Goal: Task Accomplishment & Management: Manage account settings

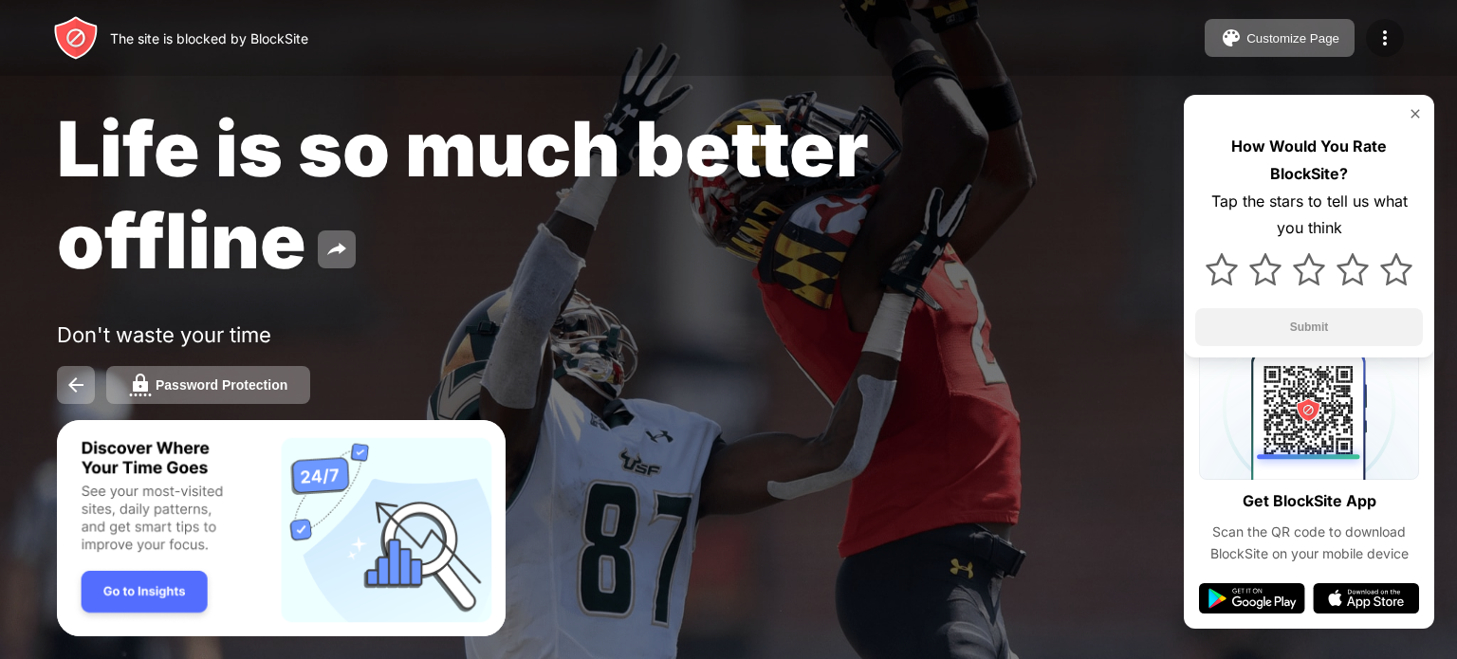
click at [1377, 38] on img at bounding box center [1384, 38] width 23 height 23
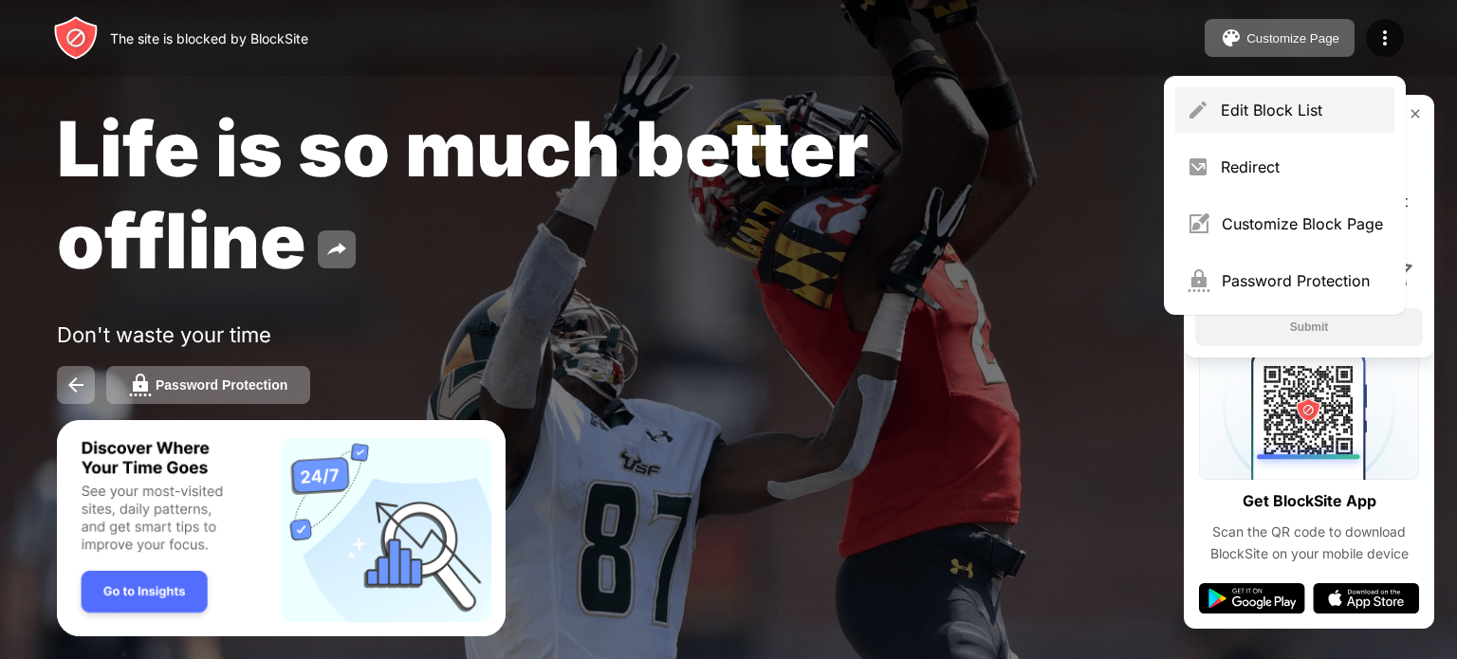
click at [1303, 101] on div "Edit Block List" at bounding box center [1301, 110] width 162 height 19
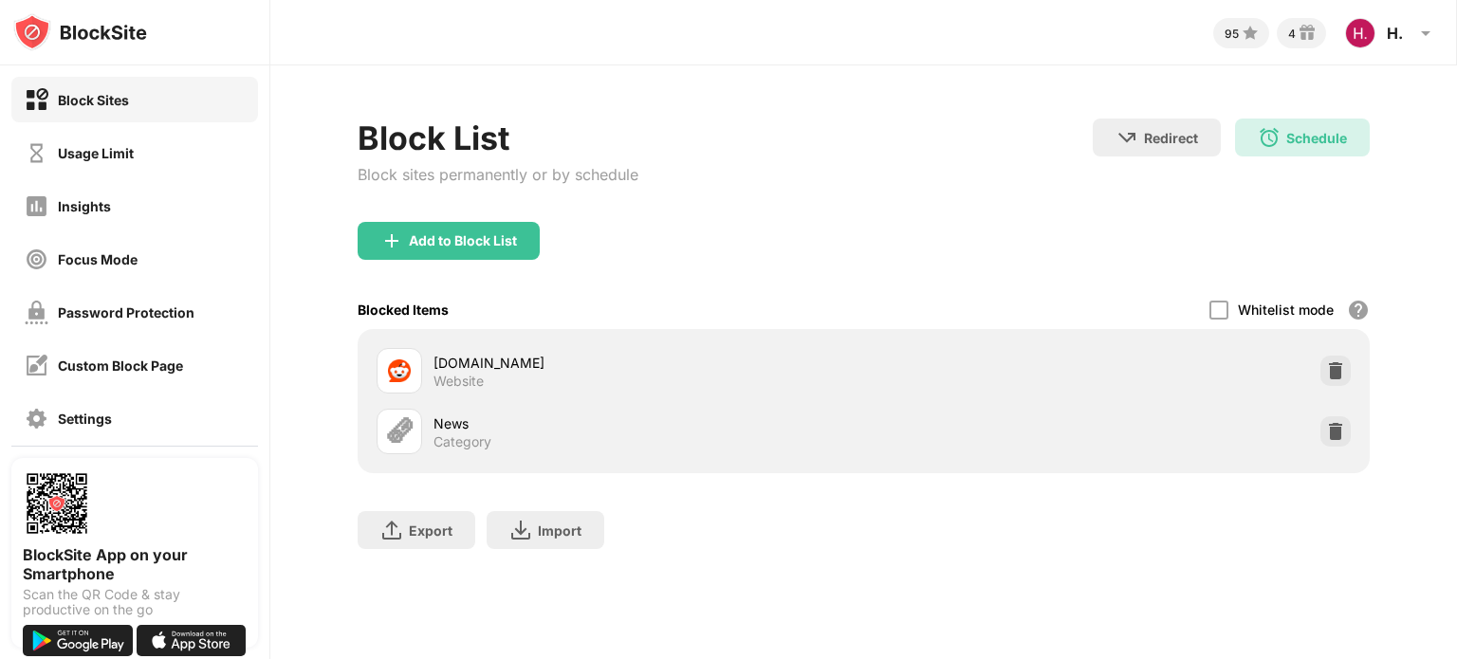
click at [1261, 98] on div "Block List Block sites permanently or by schedule Redirect Choose a site to be …" at bounding box center [863, 343] width 1186 height 556
click at [1213, 86] on div "Block List Block sites permanently or by schedule Redirect Choose a site to be …" at bounding box center [863, 343] width 1186 height 556
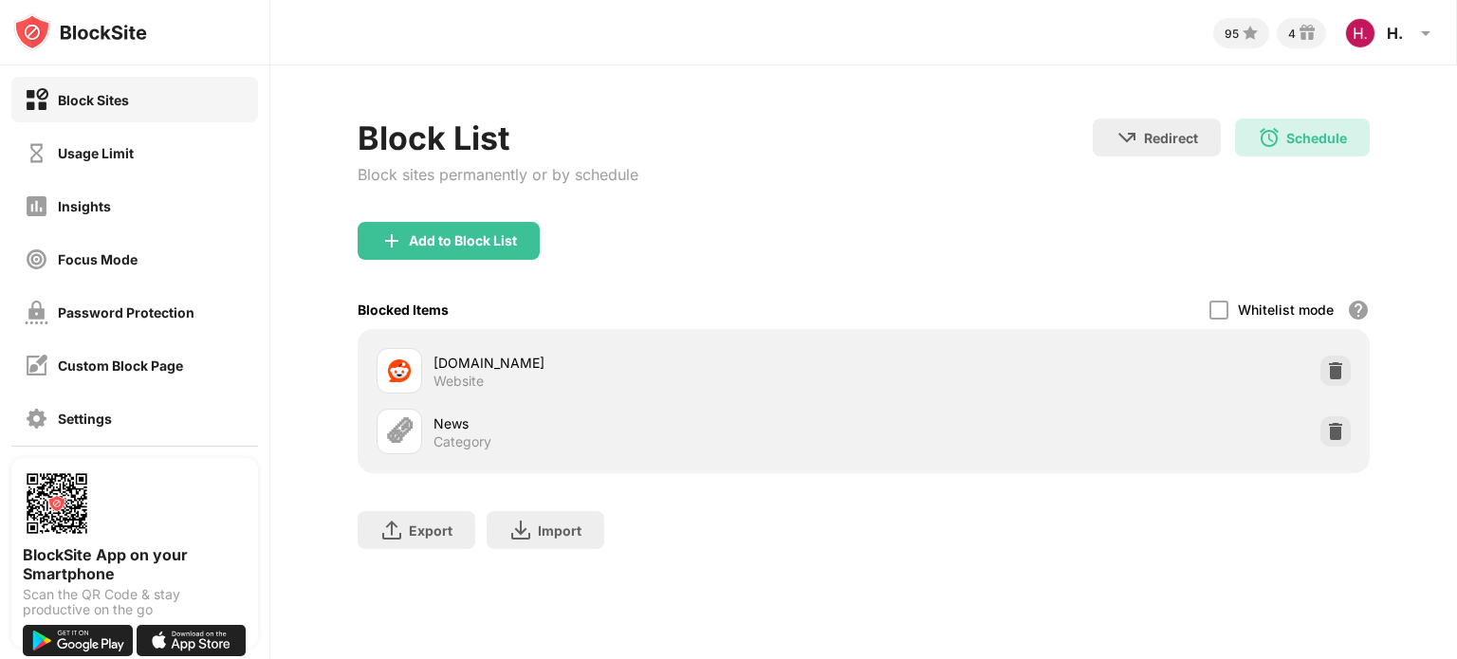
click at [1364, 112] on div "Block List Block sites permanently or by schedule Redirect Choose a site to be …" at bounding box center [863, 343] width 1186 height 556
click at [1316, 98] on div "Block List Block sites permanently or by schedule Redirect Choose a site to be …" at bounding box center [863, 343] width 1186 height 556
drag, startPoint x: 1316, startPoint y: 98, endPoint x: 1288, endPoint y: 113, distance: 32.2
click at [1288, 113] on div "Block List Block sites permanently or by schedule Redirect Choose a site to be …" at bounding box center [863, 343] width 1186 height 556
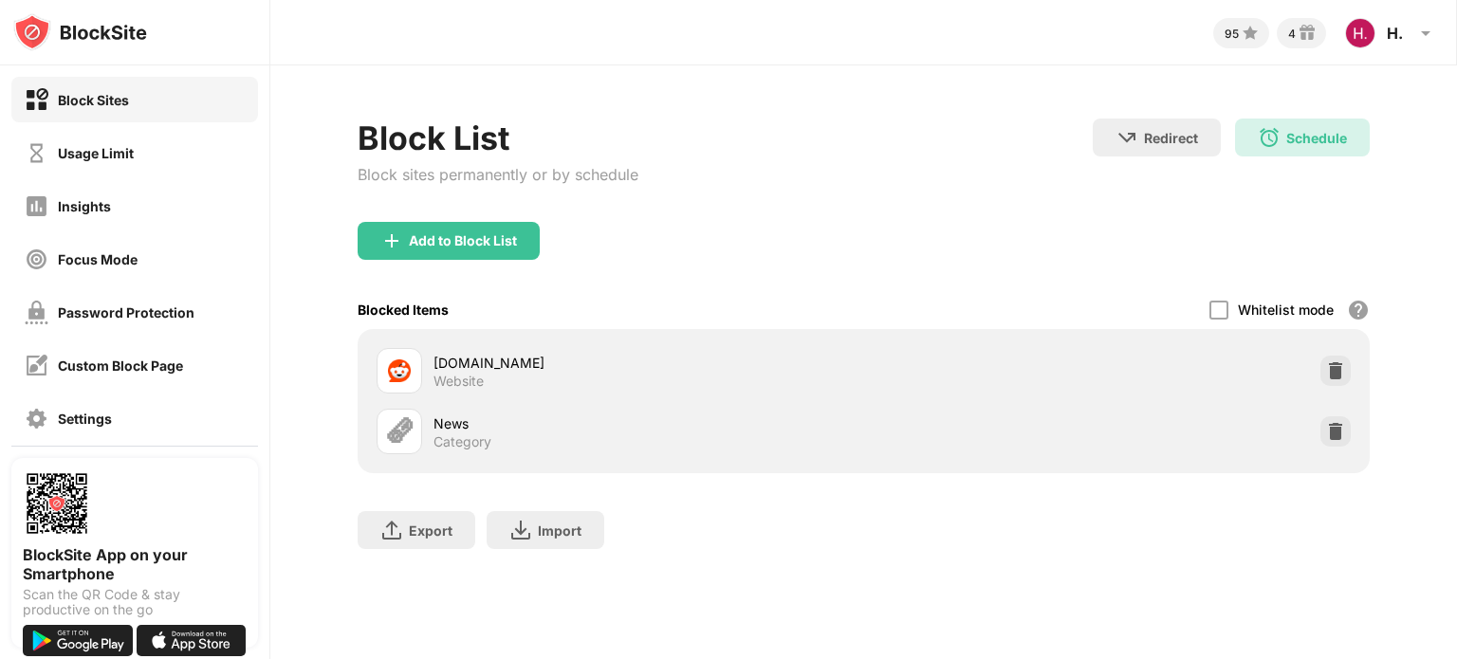
click at [1288, 113] on div "Block List Block sites permanently or by schedule Redirect Choose a site to be …" at bounding box center [863, 343] width 1186 height 556
click at [1285, 119] on div "Schedule 04:00 to 20:00 Sun,Mon,Wed,Thu" at bounding box center [1302, 138] width 135 height 38
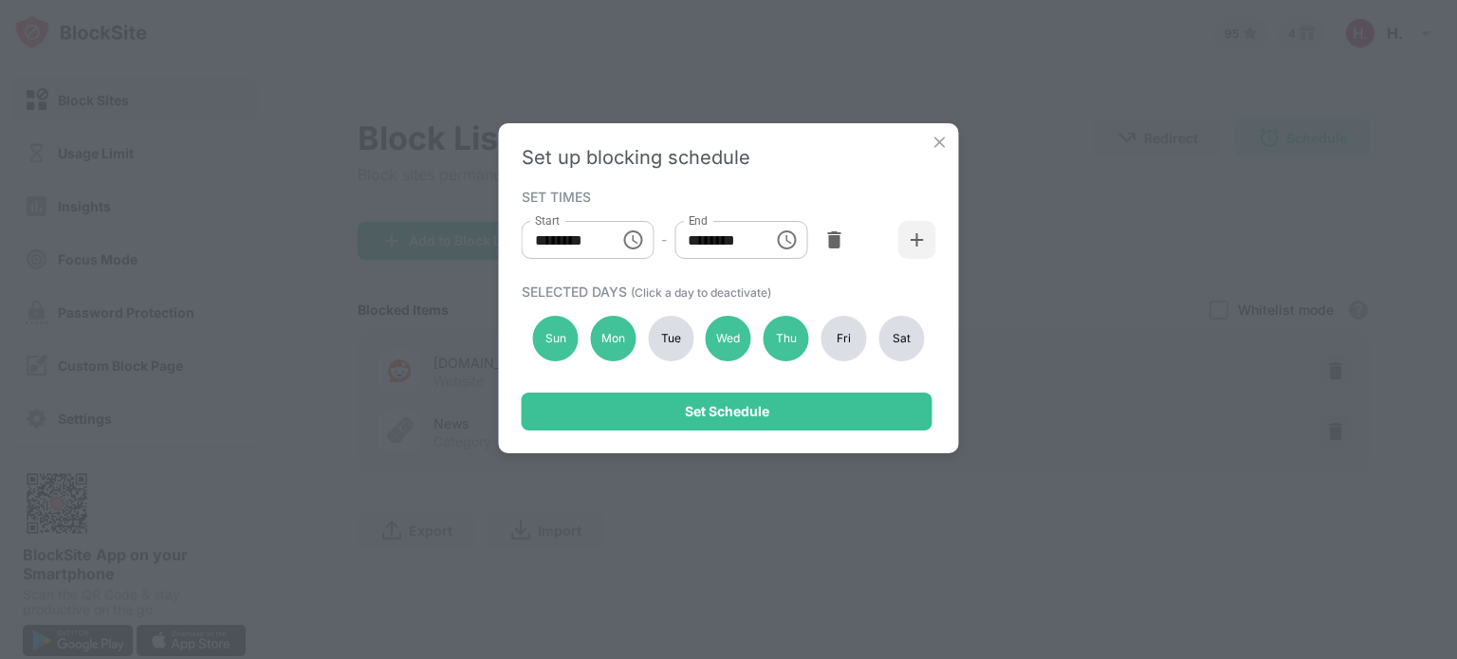
click at [1285, 119] on div "Set up blocking schedule SET TIMES Start ******** Start - End ******** End SELE…" at bounding box center [728, 329] width 1457 height 659
click at [941, 138] on img at bounding box center [939, 142] width 19 height 19
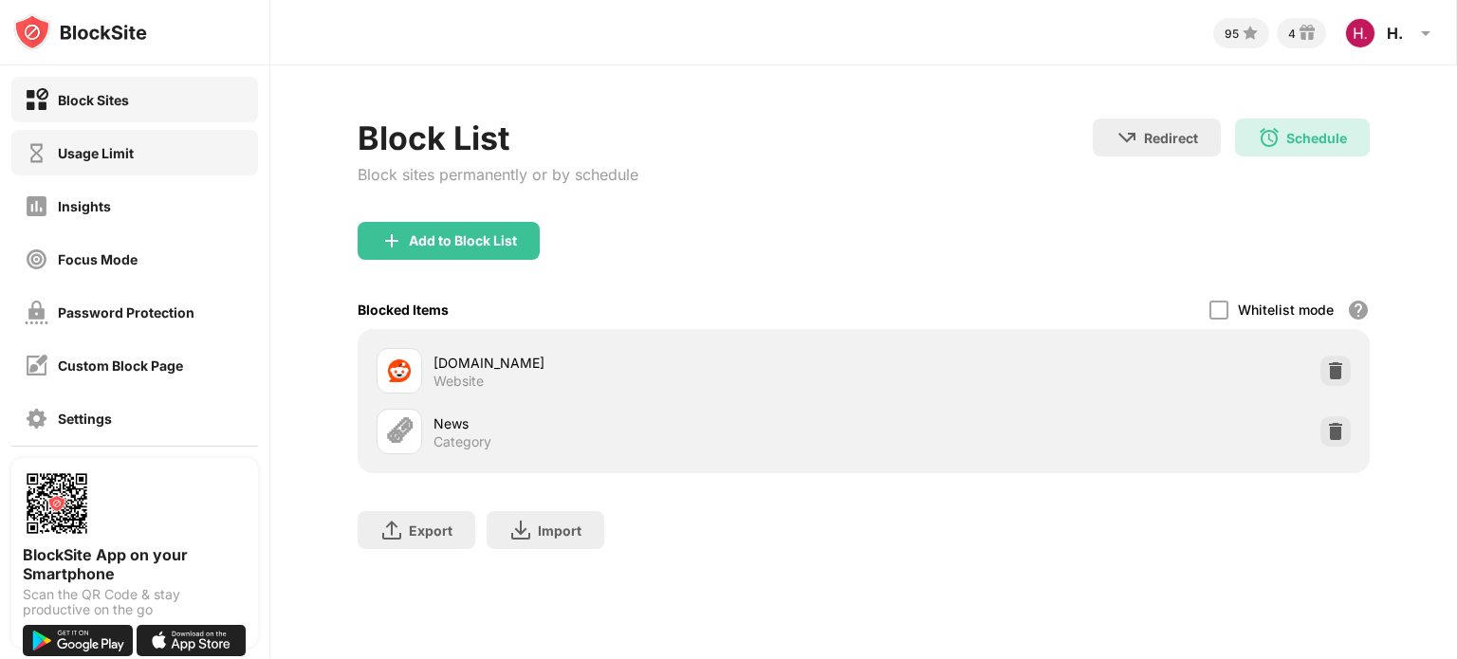
click at [147, 146] on div "Usage Limit" at bounding box center [134, 153] width 247 height 46
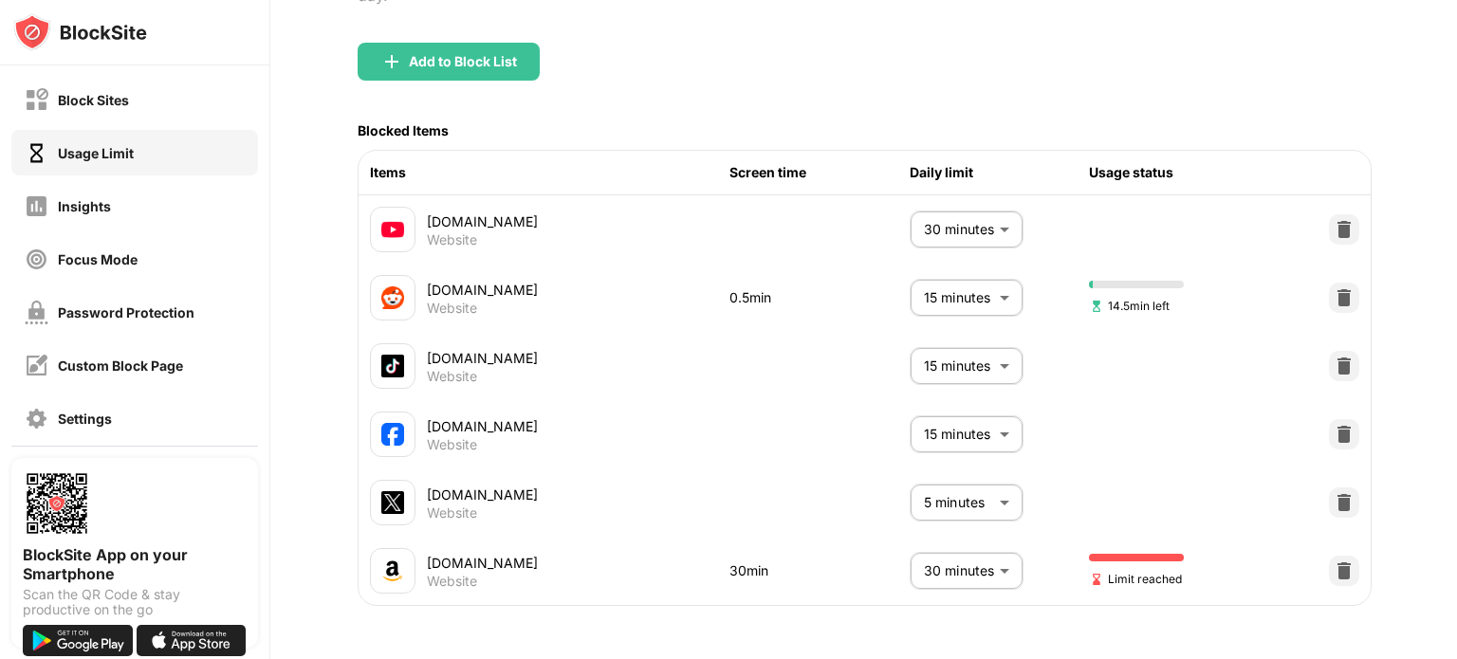
scroll to position [217, 0]
click at [1334, 561] on img at bounding box center [1343, 570] width 19 height 19
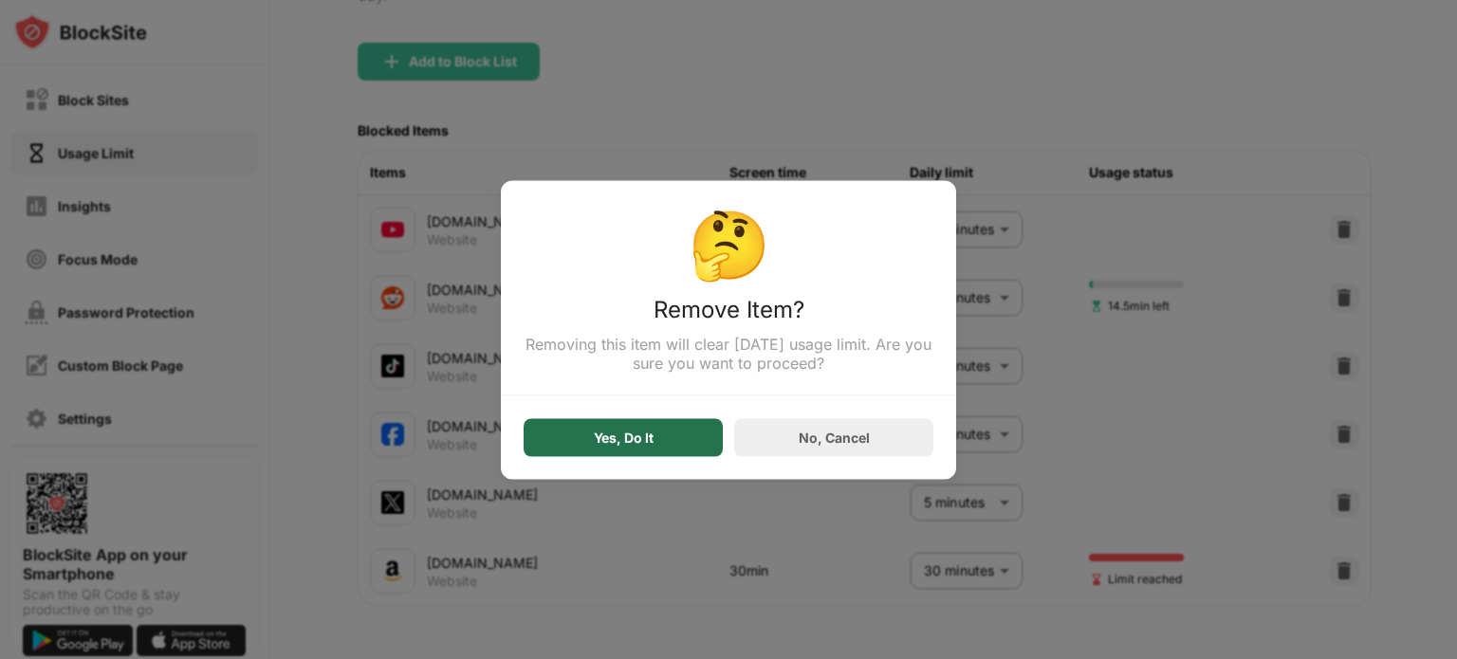
click at [630, 435] on div "Yes, Do It" at bounding box center [624, 437] width 60 height 15
